Goal: Task Accomplishment & Management: Manage account settings

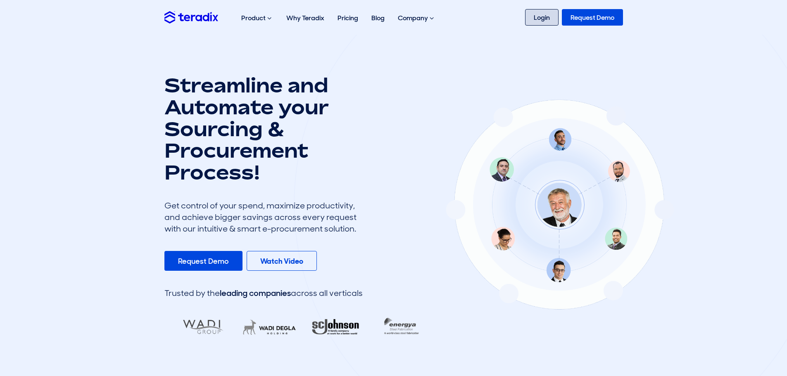
click at [539, 14] on link "Login" at bounding box center [541, 17] width 33 height 17
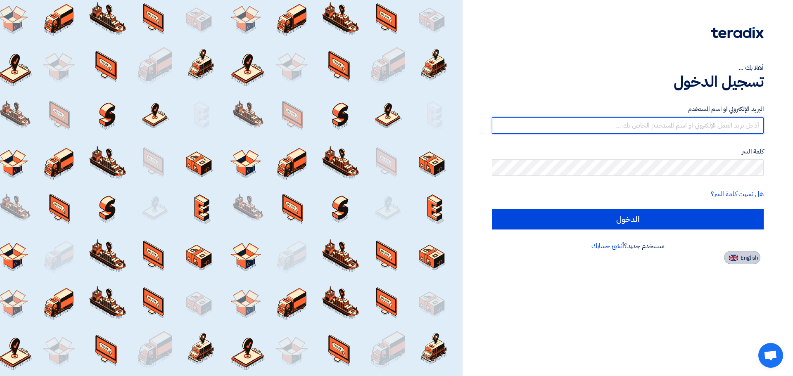
type input "[PERSON_NAME][EMAIL_ADDRESS][DOMAIN_NAME]"
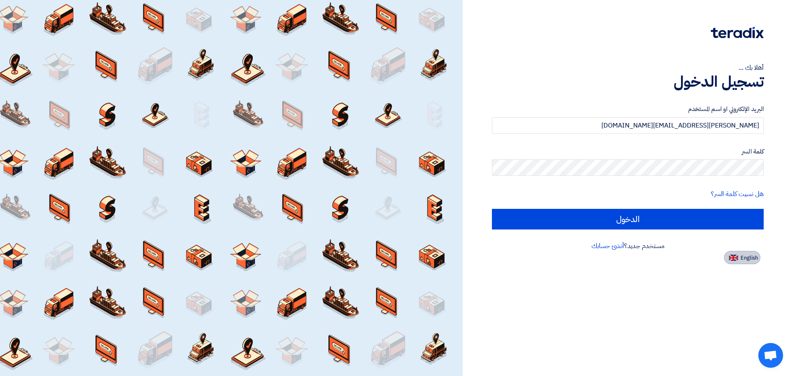
click at [753, 253] on button "English" at bounding box center [742, 257] width 36 height 13
type input "Sign in"
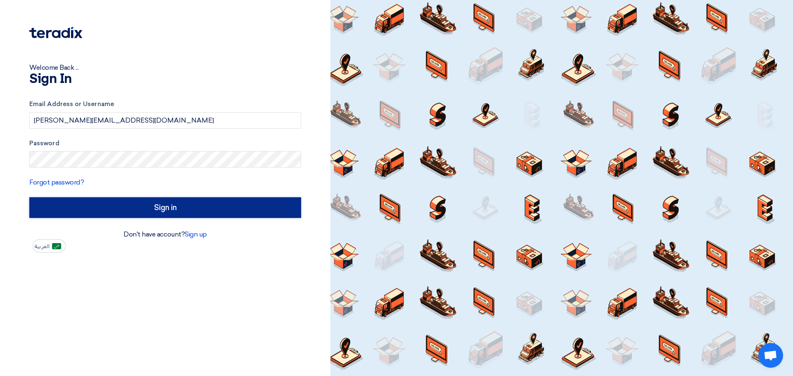
click at [195, 209] on input "Sign in" at bounding box center [165, 208] width 272 height 21
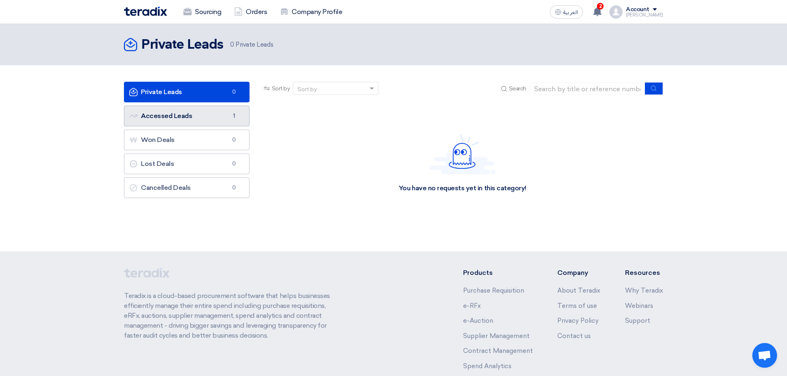
click at [181, 122] on link "Accessed Leads Accessed Leads 1" at bounding box center [187, 116] width 126 height 21
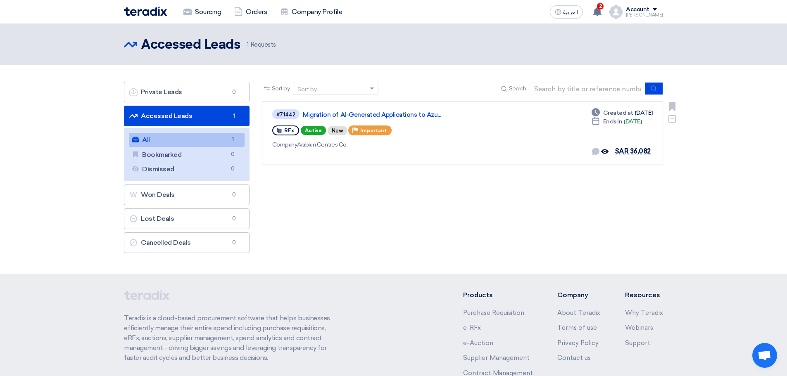
click at [444, 126] on div "RFx Active New Priority Important" at bounding box center [391, 130] width 239 height 13
click at [421, 117] on link "Migration of AI-Generated Applications to Azu..." at bounding box center [406, 114] width 207 height 7
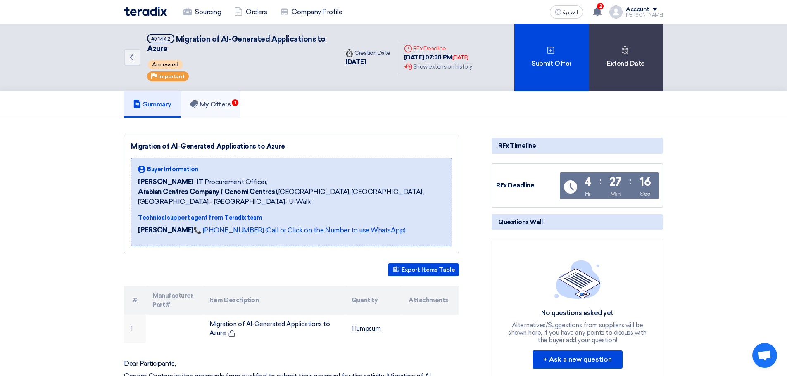
click at [239, 100] on link "My Offers 1" at bounding box center [211, 104] width 60 height 26
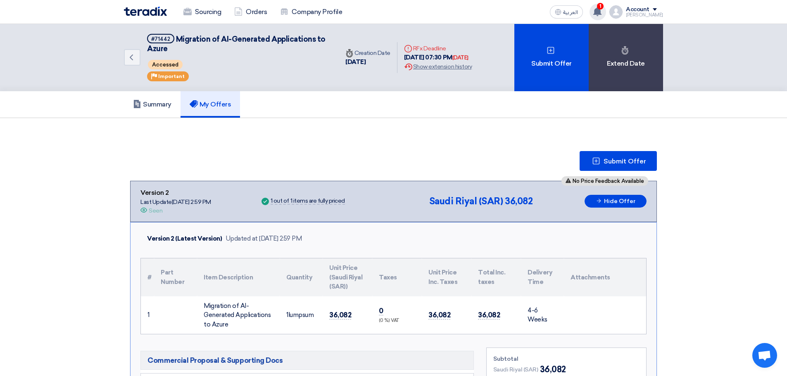
click at [602, 12] on use at bounding box center [597, 11] width 8 height 9
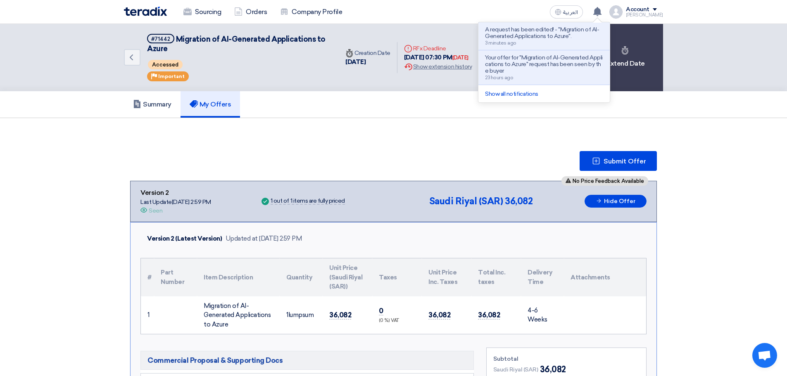
click at [499, 114] on div "Summary My Offers" at bounding box center [393, 104] width 539 height 26
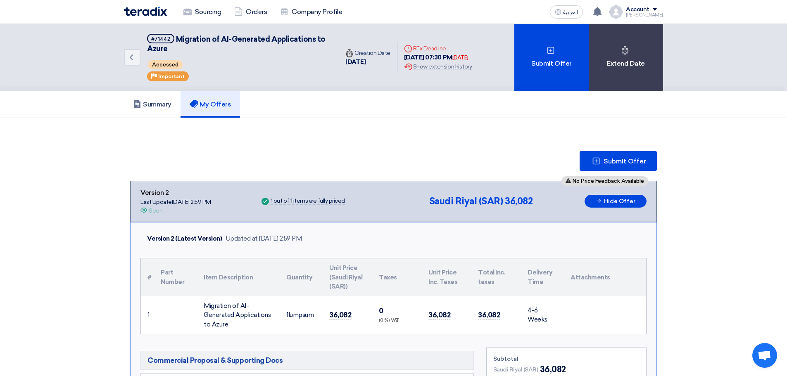
click at [162, 7] on img at bounding box center [145, 12] width 43 height 10
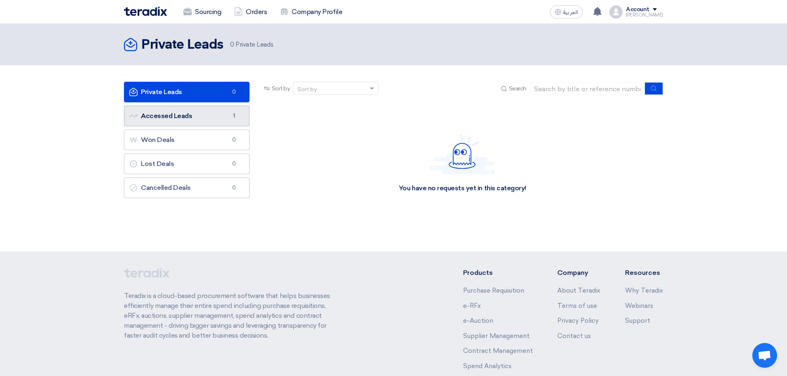
click at [197, 122] on link "Accessed Leads Accessed Leads 1" at bounding box center [187, 116] width 126 height 21
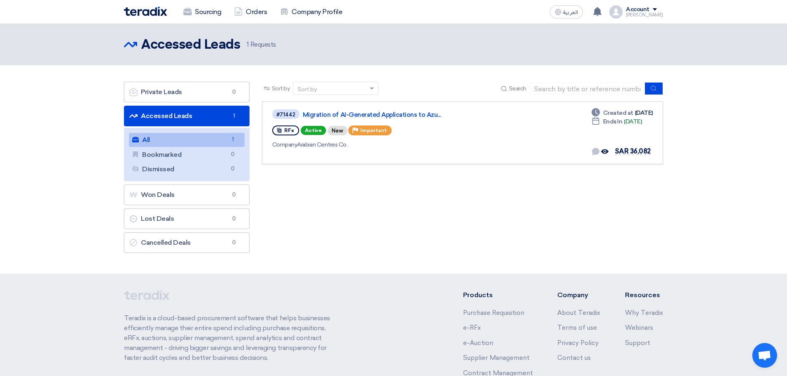
click at [367, 191] on div "Sort by Sort by Search Category Owner Type" at bounding box center [463, 170] width 414 height 176
click at [456, 134] on div "RFx Active New Priority Important" at bounding box center [391, 130] width 239 height 13
click at [410, 111] on link "Migration of AI-Generated Applications to Azu..." at bounding box center [406, 114] width 207 height 7
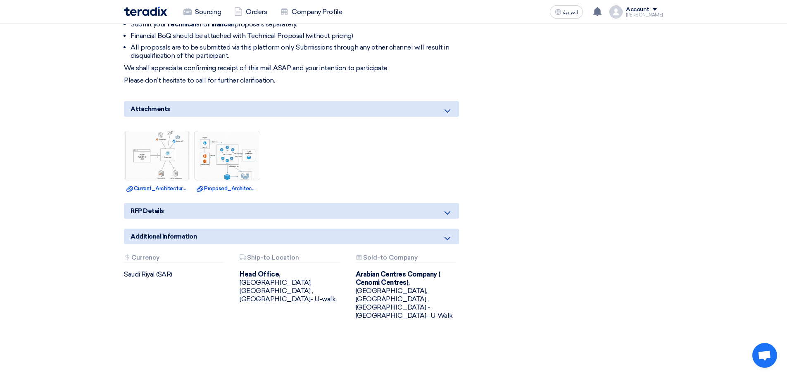
scroll to position [422, 0]
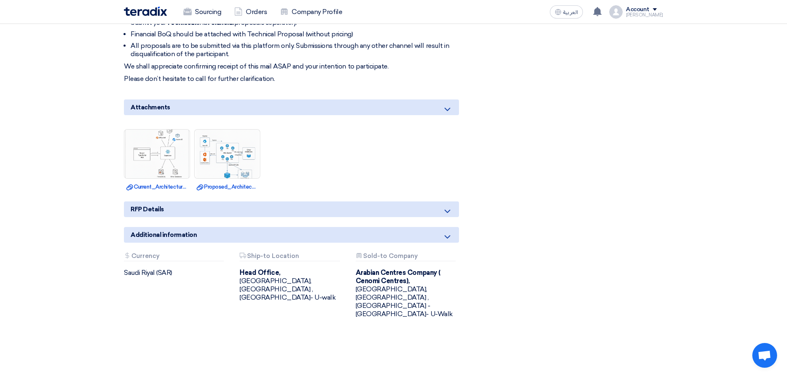
click at [450, 209] on icon at bounding box center [448, 212] width 10 height 10
click at [449, 237] on use at bounding box center [448, 237] width 6 height 3
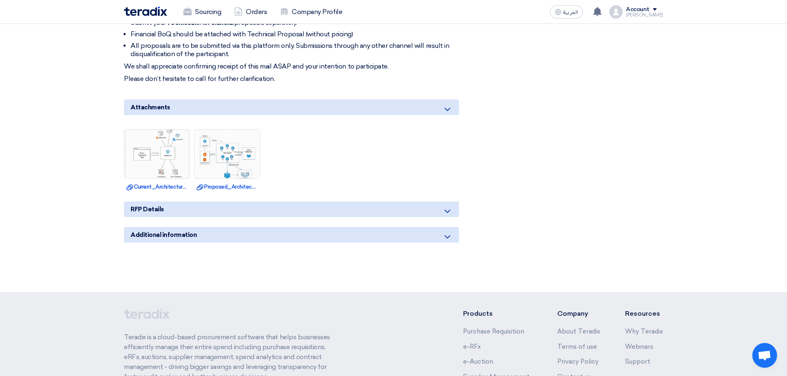
click at [449, 237] on use at bounding box center [448, 237] width 6 height 3
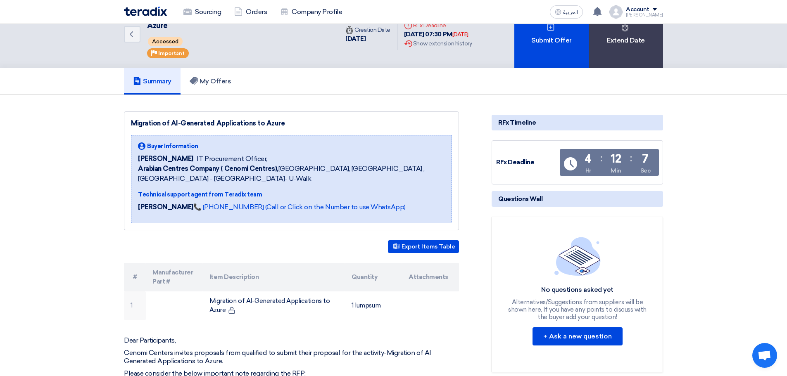
scroll to position [0, 0]
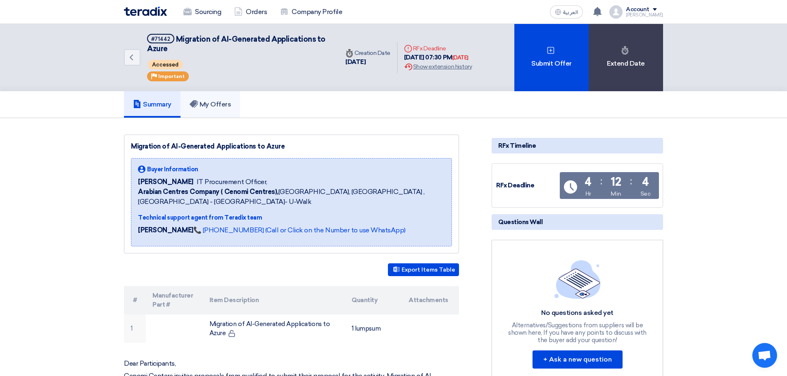
click at [206, 99] on link "My Offers" at bounding box center [211, 104] width 60 height 26
